Goal: Transaction & Acquisition: Book appointment/travel/reservation

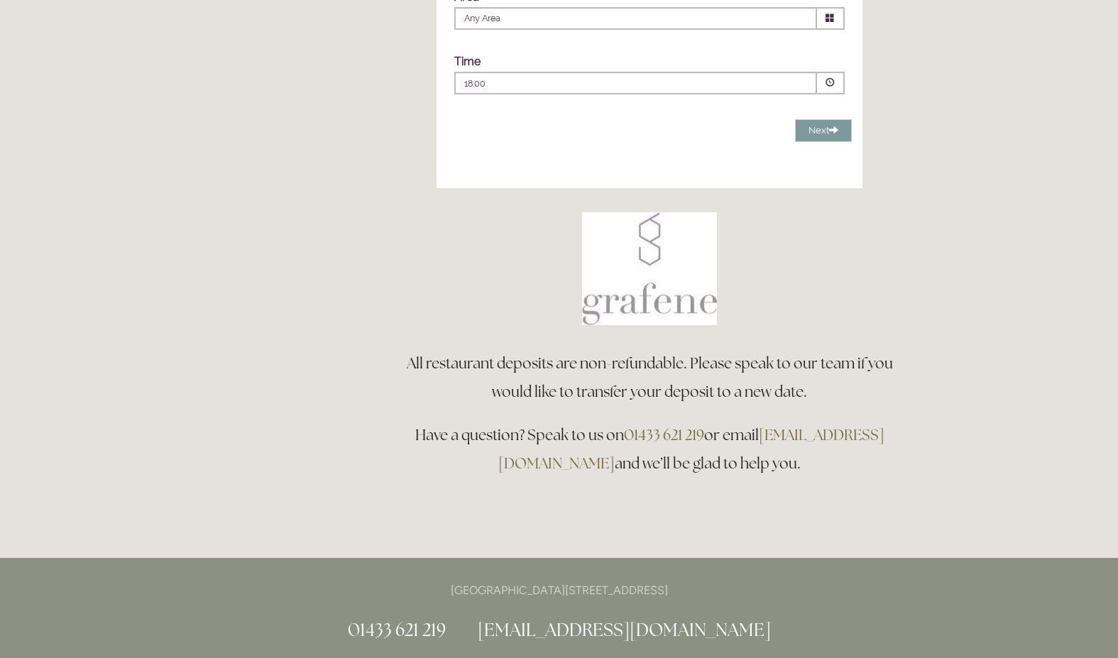
scroll to position [523, 0]
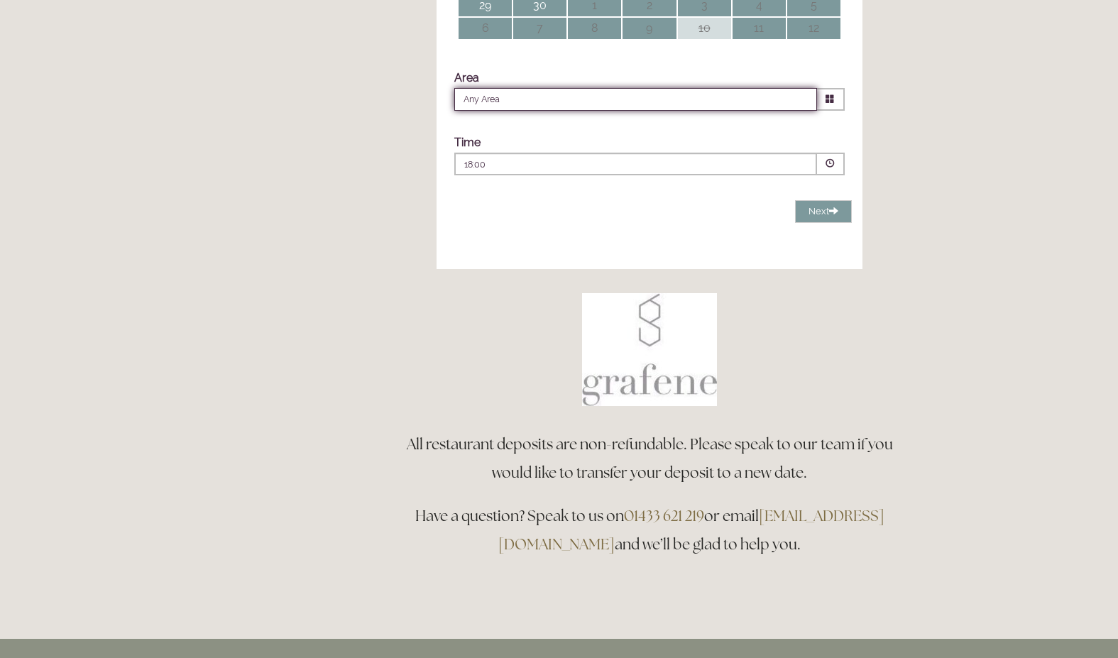
click at [654, 111] on input "Any Area" at bounding box center [635, 99] width 363 height 23
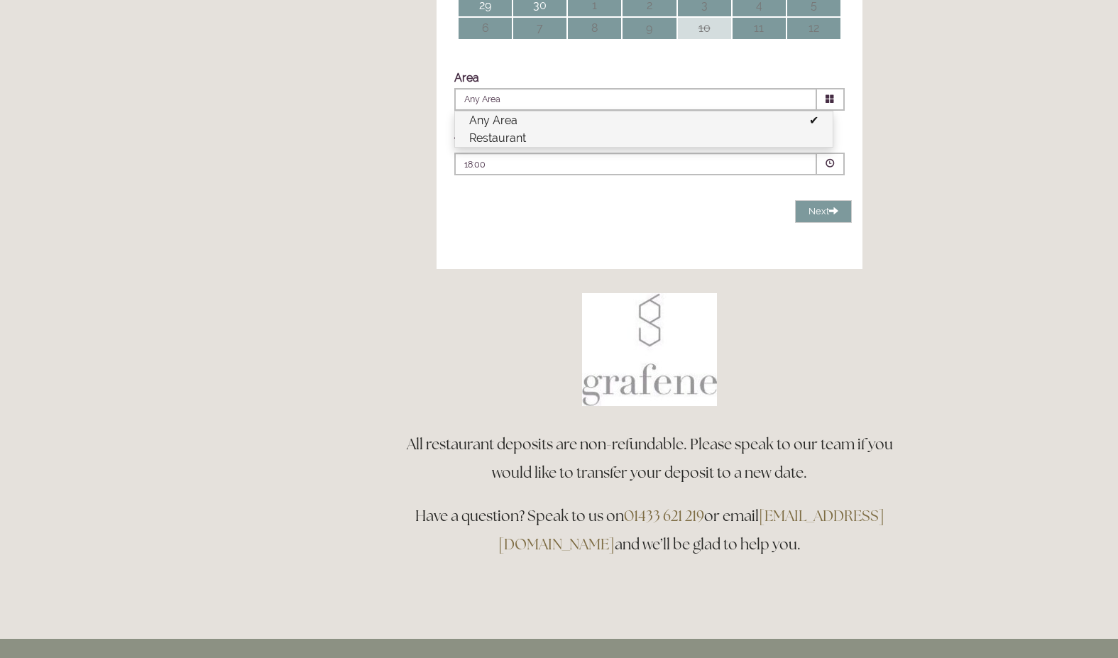
click at [641, 147] on li "Restaurant" at bounding box center [644, 138] width 378 height 18
type input "Restaurant"
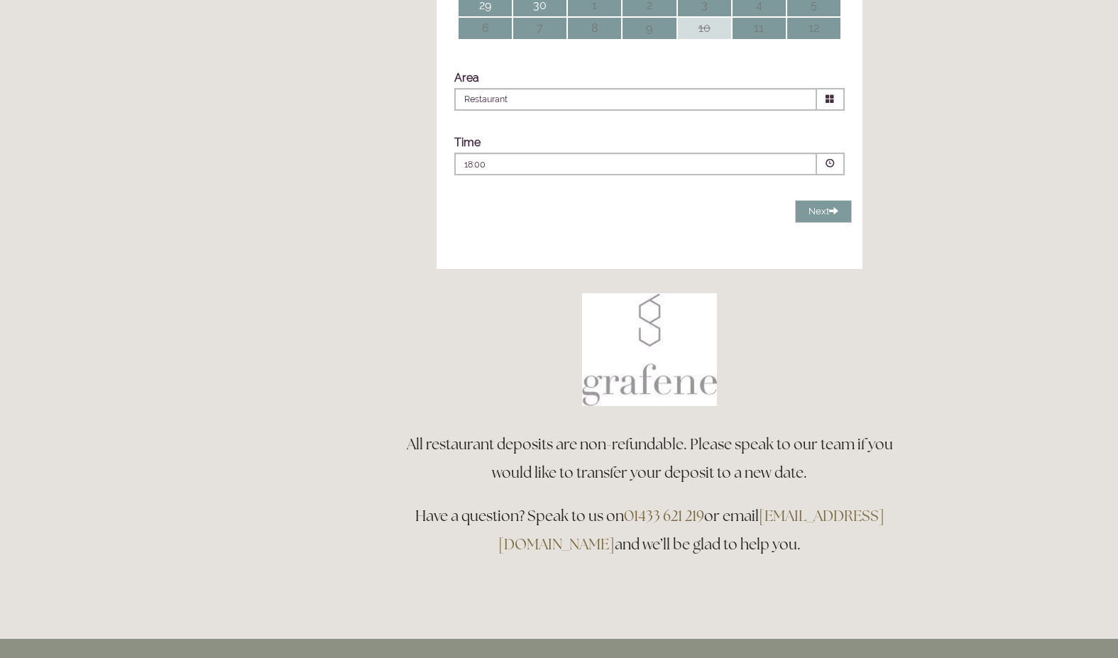
click at [663, 171] on p "18:00" at bounding box center [592, 164] width 257 height 13
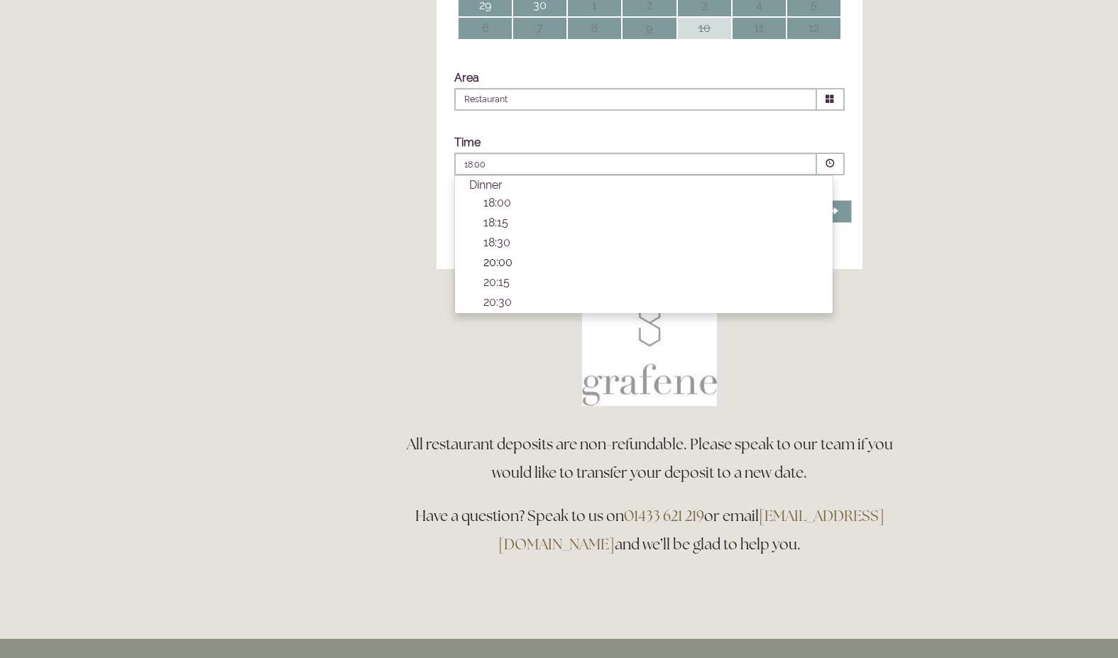
click at [497, 269] on p "20:00" at bounding box center [650, 262] width 335 height 13
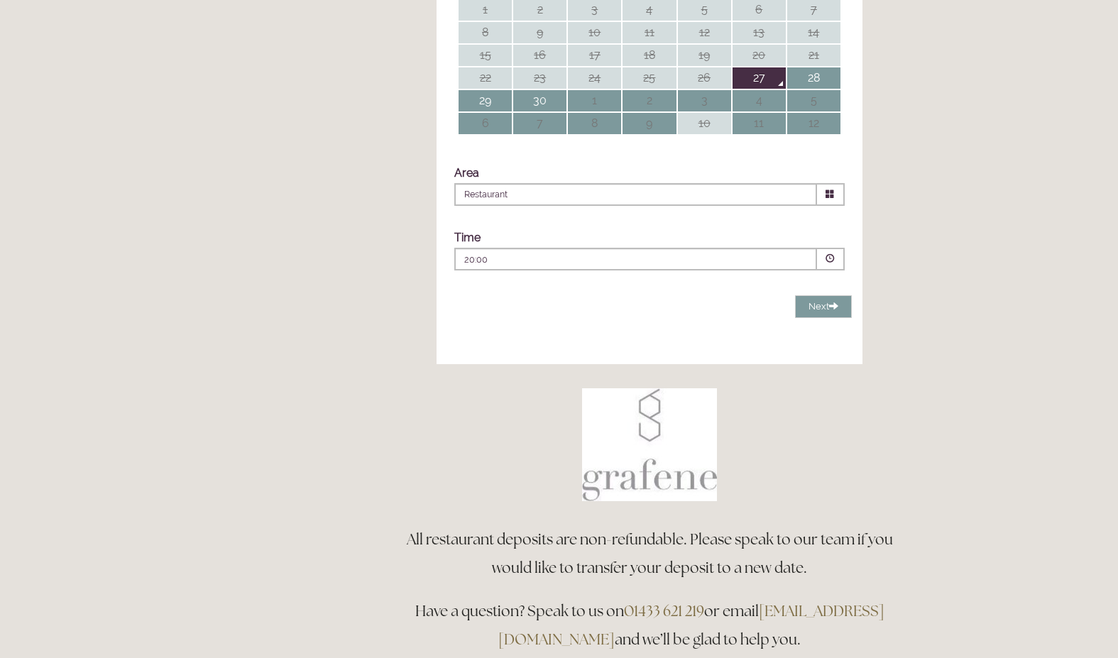
scroll to position [306, 0]
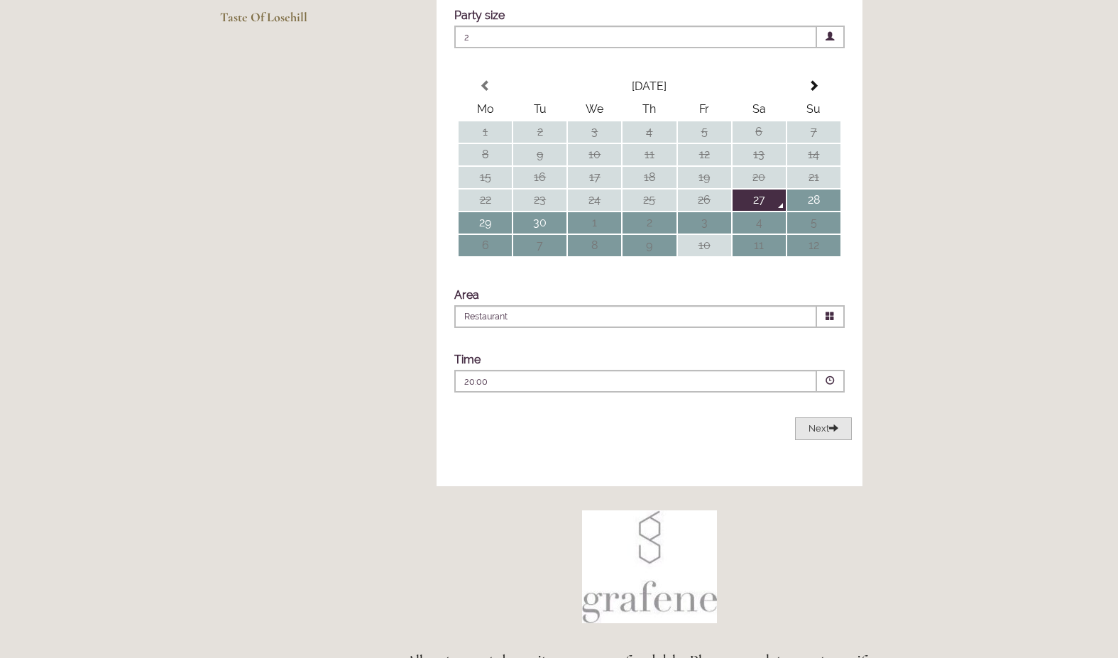
click at [818, 434] on span "Next" at bounding box center [824, 428] width 30 height 11
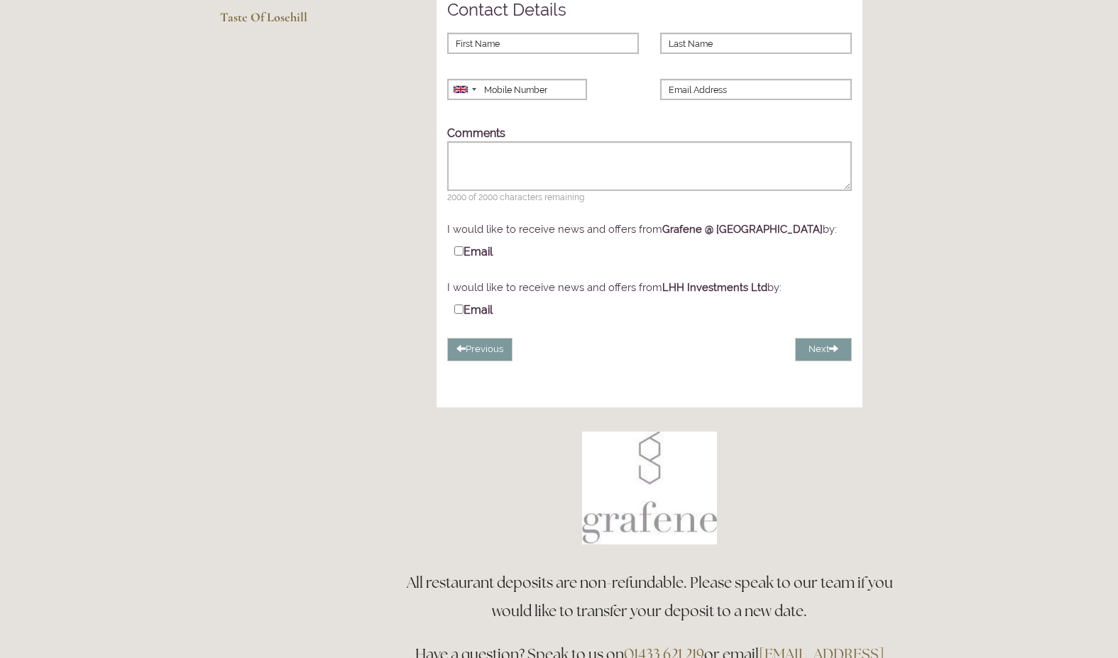
scroll to position [89, 0]
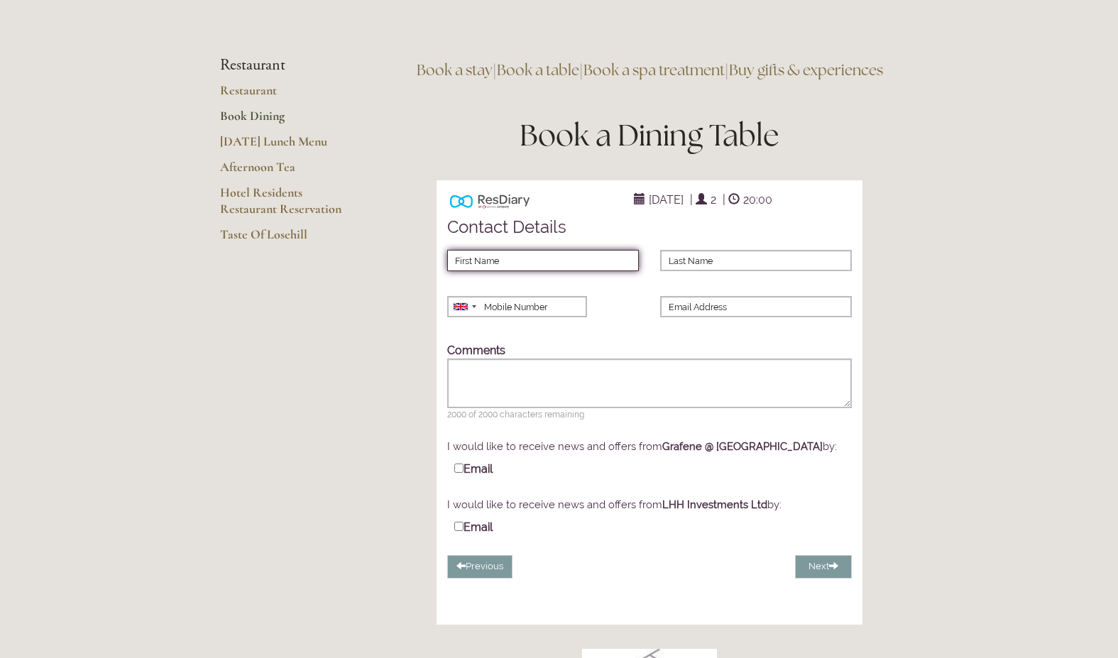
click at [514, 271] on input "First Name" at bounding box center [543, 260] width 192 height 21
type input "[PERSON_NAME]"
click at [706, 271] on input "Last Name" at bounding box center [756, 260] width 192 height 21
type input "[PERSON_NAME]"
click at [571, 317] on input "Mobile Number" at bounding box center [516, 306] width 138 height 21
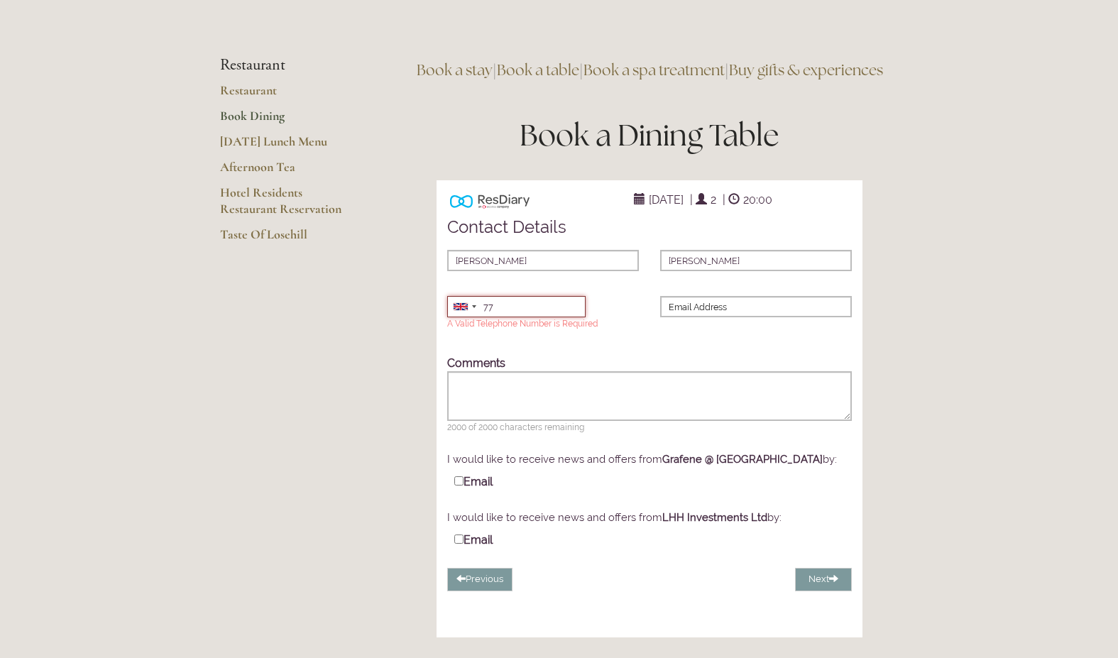
type input "7"
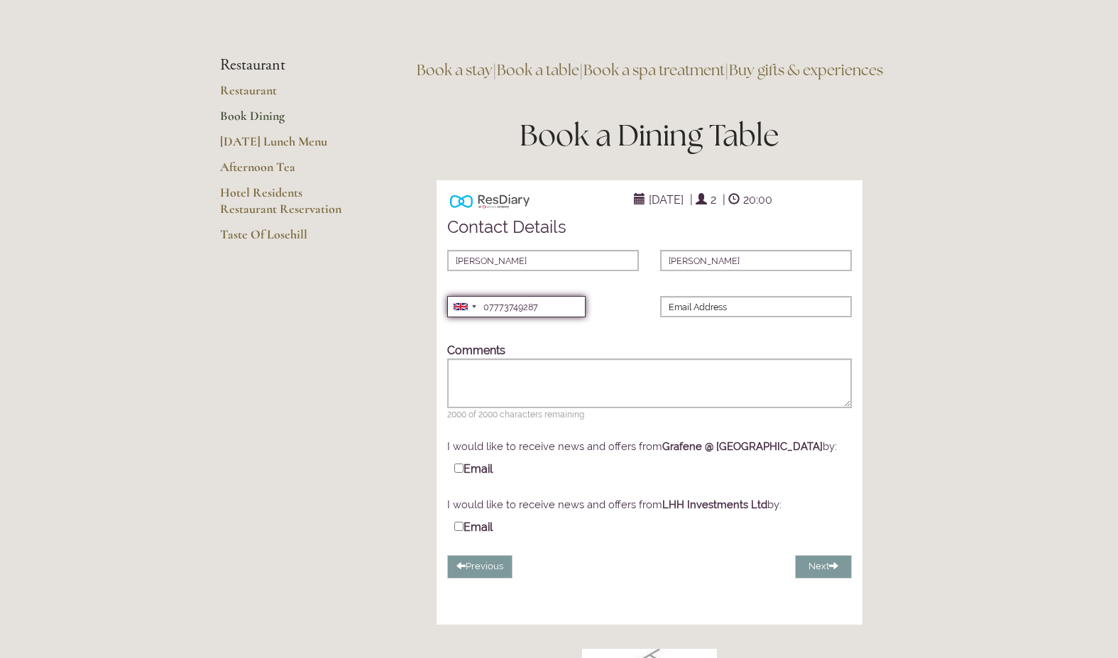
type input "07773749287"
click at [760, 317] on input "Email Address" at bounding box center [756, 306] width 192 height 21
type input "[EMAIL_ADDRESS][DOMAIN_NAME]"
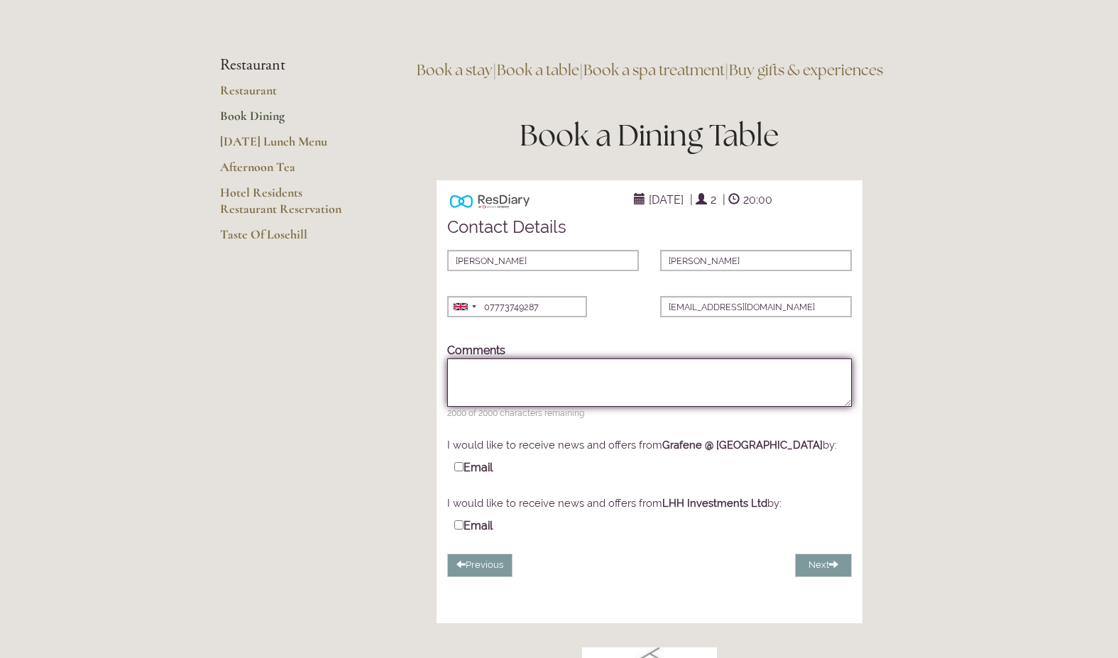
click at [529, 407] on textarea "Comments" at bounding box center [649, 382] width 405 height 48
type textarea "We have a voucher"
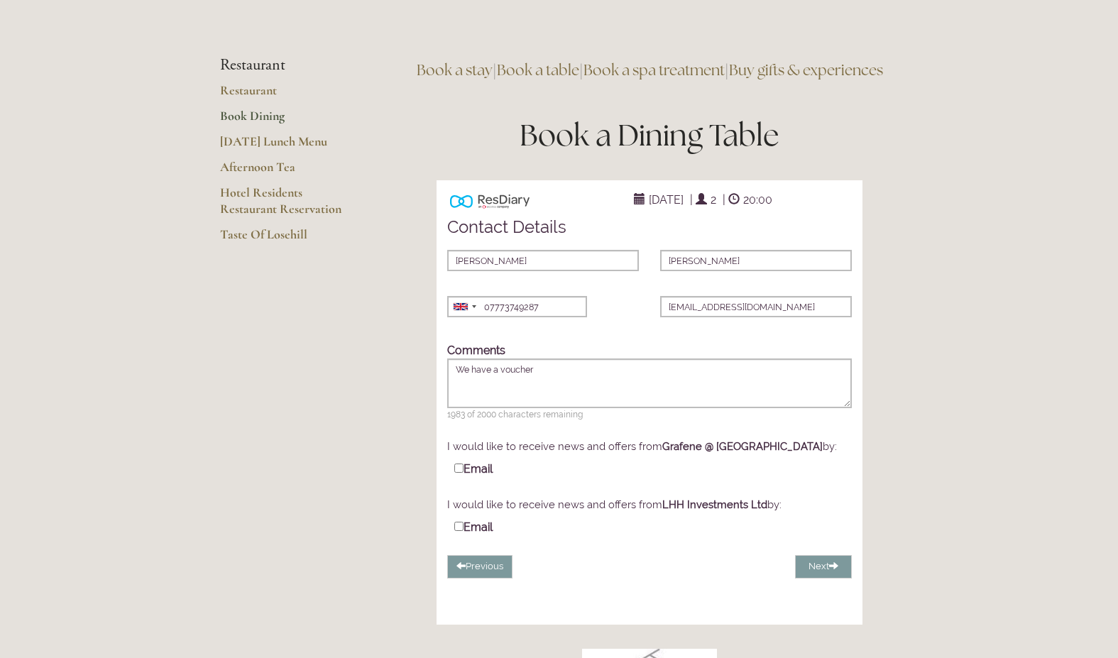
click at [733, 555] on div "Email SMS" at bounding box center [649, 533] width 405 height 43
click at [830, 579] on button "Next" at bounding box center [823, 566] width 57 height 23
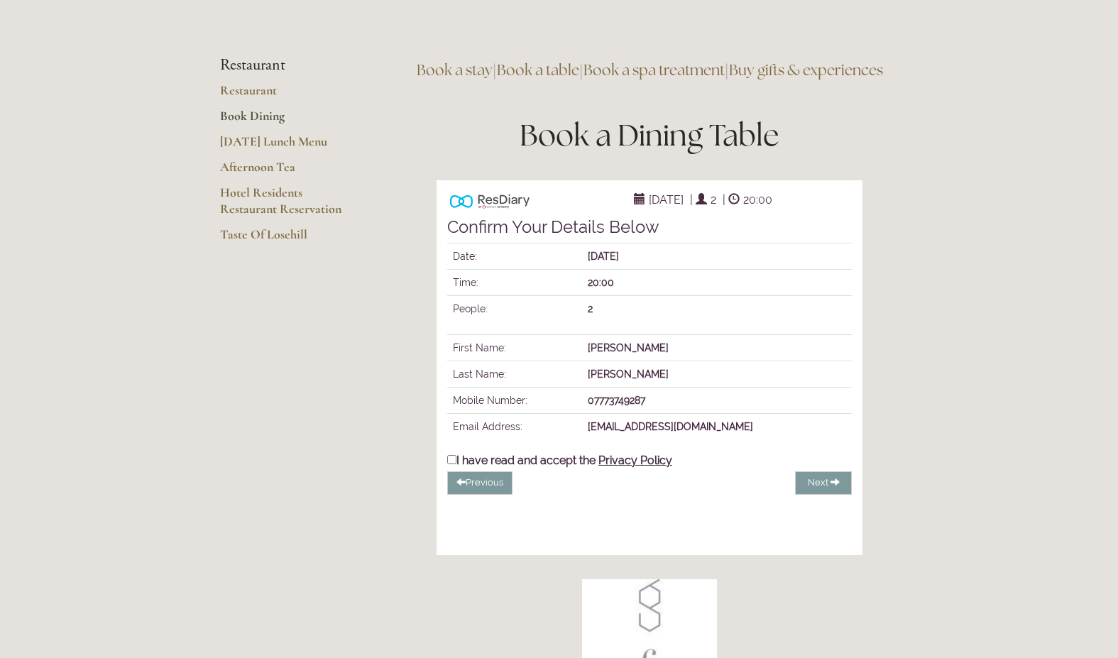
click at [452, 464] on input "I have read and accept the Privacy Policy" at bounding box center [451, 459] width 9 height 9
checkbox input "true"
click at [784, 488] on span "Complete Booking" at bounding box center [791, 482] width 82 height 11
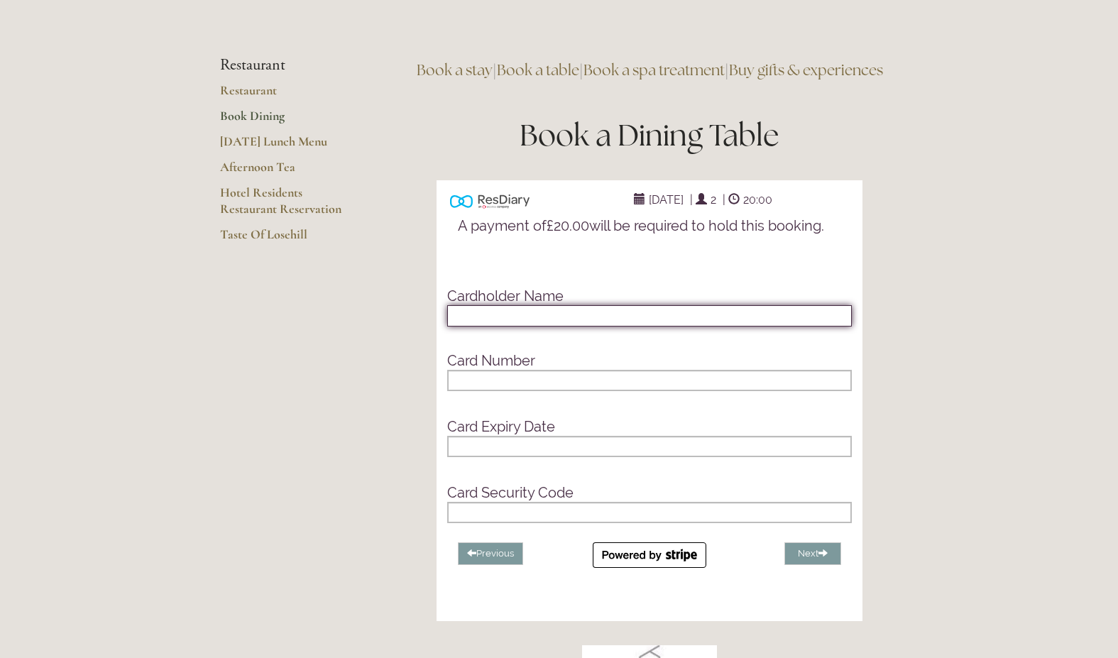
click at [542, 327] on input "text" at bounding box center [649, 315] width 405 height 21
type input "[PERSON_NAME]"
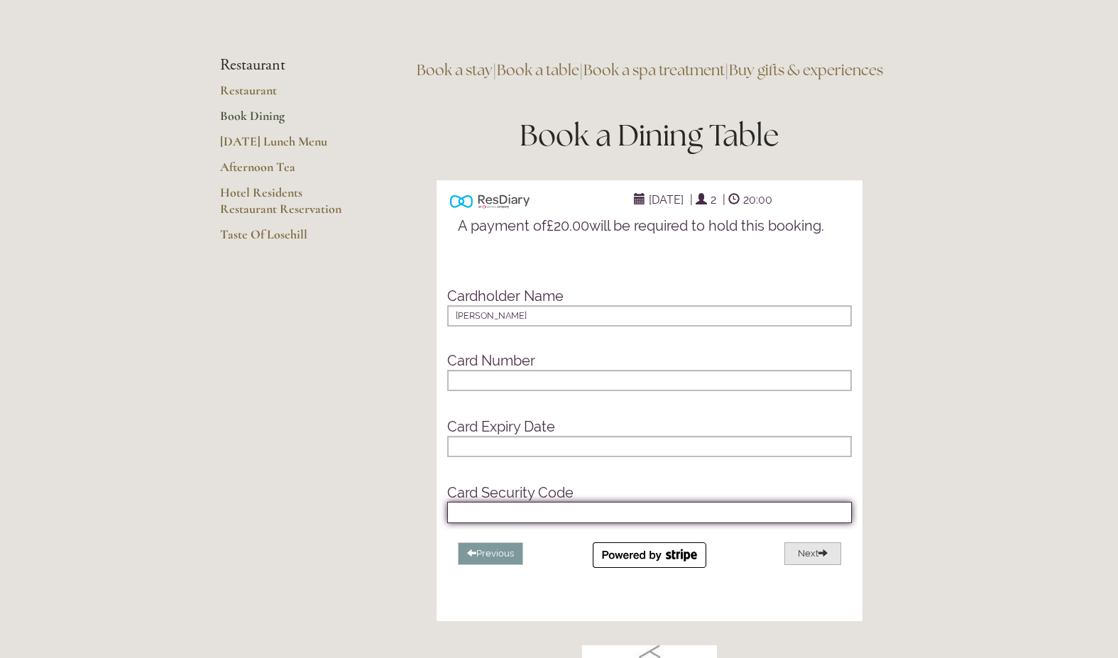
click at [819, 566] on button "Next" at bounding box center [812, 553] width 57 height 23
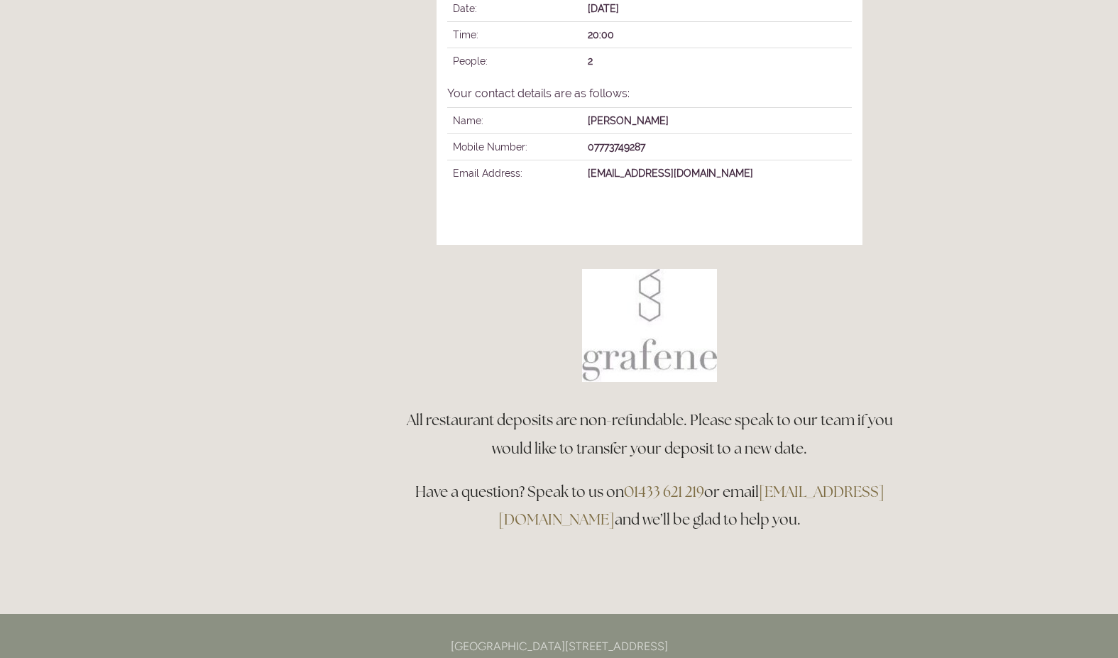
scroll to position [290, 0]
